Goal: Check status

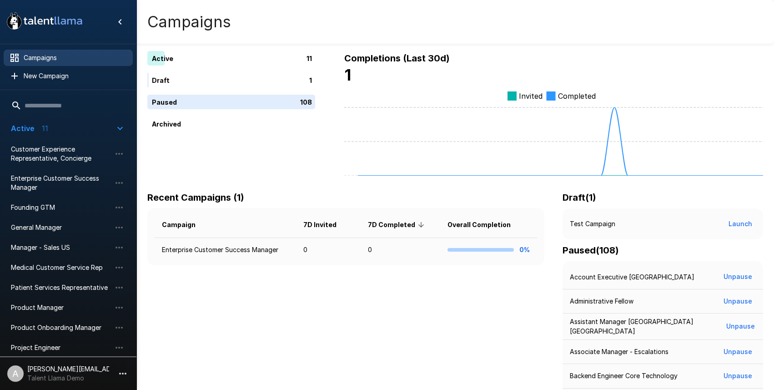
drag, startPoint x: 201, startPoint y: 306, endPoint x: 209, endPoint y: 317, distance: 14.0
click at [121, 372] on icon "button" at bounding box center [122, 373] width 11 height 11
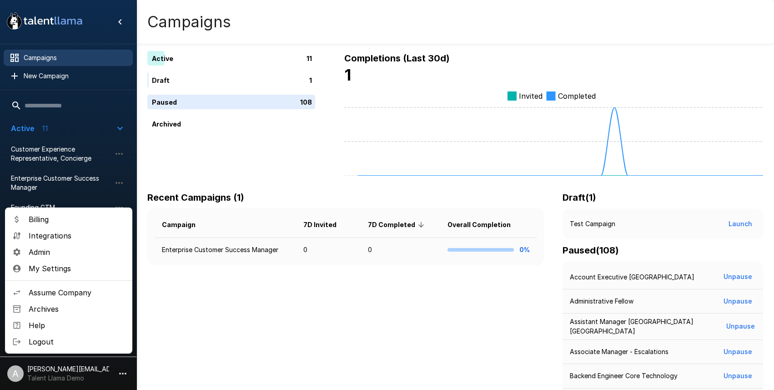
click at [301, 333] on div at bounding box center [387, 195] width 774 height 390
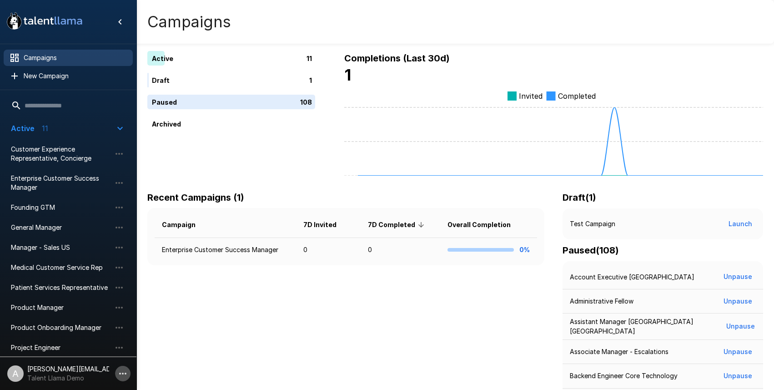
click at [121, 374] on icon "button" at bounding box center [122, 373] width 11 height 11
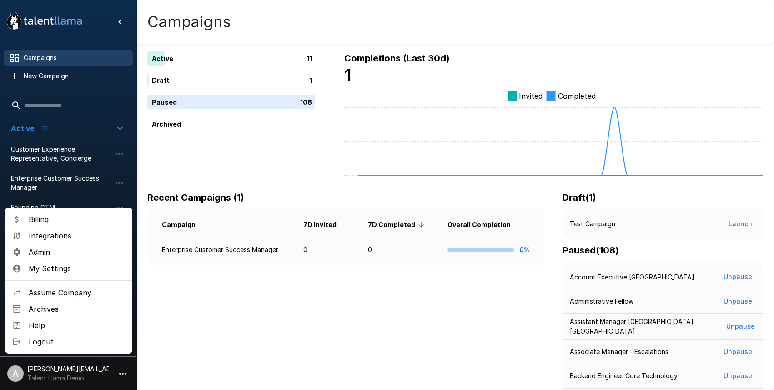
click at [174, 346] on div at bounding box center [387, 195] width 774 height 390
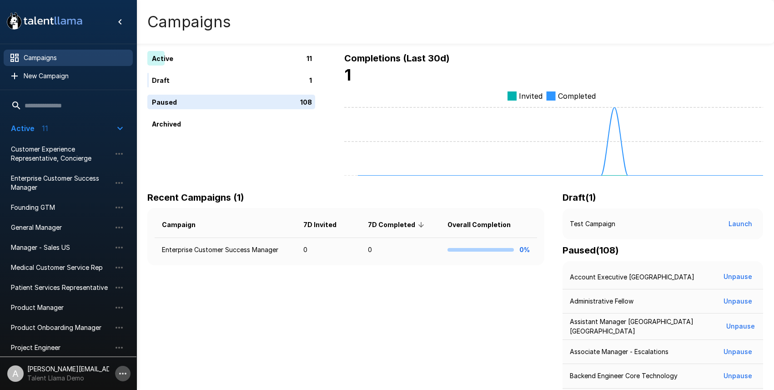
click at [116, 370] on button "button" at bounding box center [122, 373] width 15 height 15
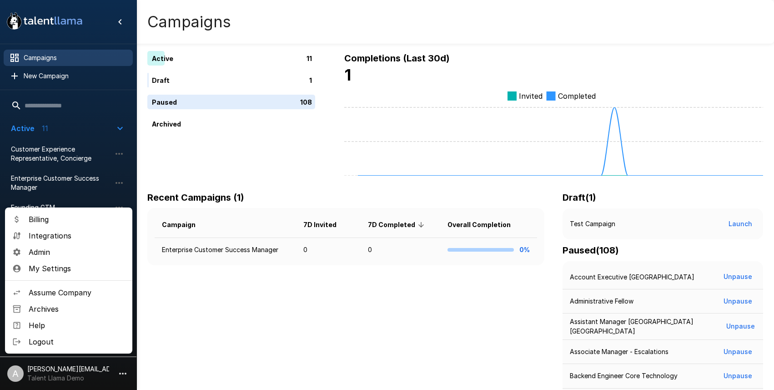
click at [77, 292] on span "Assume Company" at bounding box center [77, 292] width 96 height 11
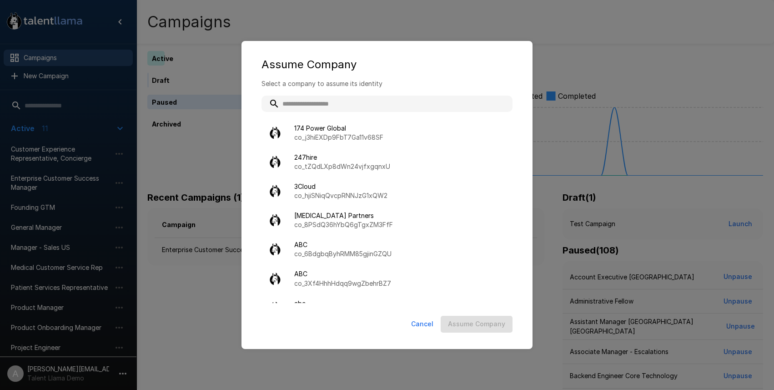
click at [310, 103] on input "text" at bounding box center [386, 103] width 251 height 16
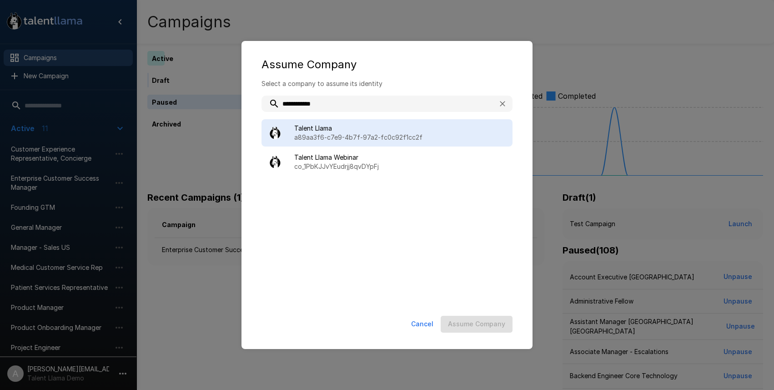
type input "**********"
click at [338, 126] on span "Talent Llama" at bounding box center [399, 128] width 211 height 9
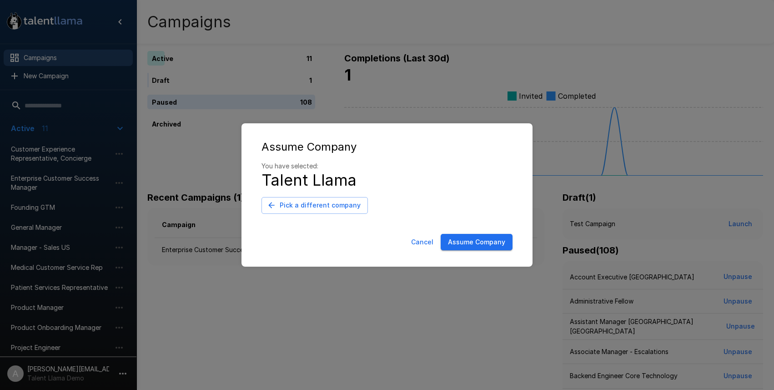
click at [472, 241] on button "Assume Company" at bounding box center [477, 242] width 72 height 17
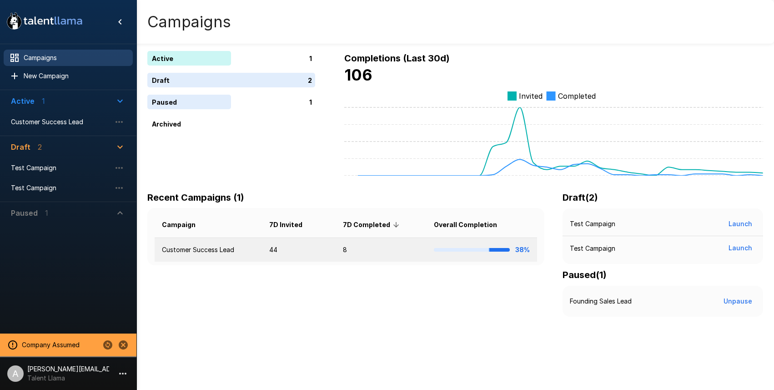
click at [430, 243] on td "38%" at bounding box center [482, 250] width 110 height 24
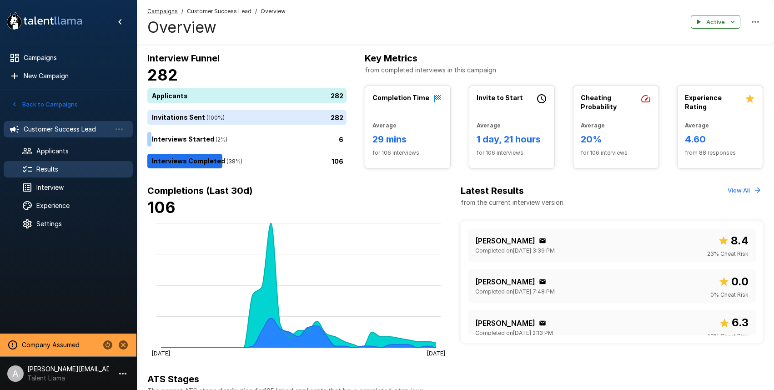
click at [48, 172] on span "Results" at bounding box center [80, 169] width 89 height 9
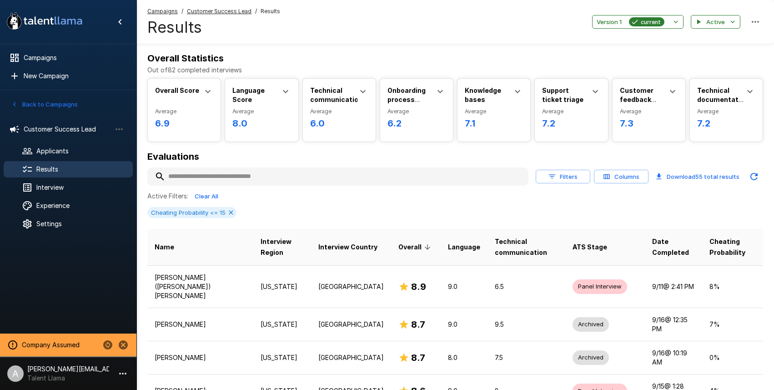
click at [464, 67] on p "Out of 82 completed interviews" at bounding box center [455, 69] width 616 height 9
